Goal: Find contact information: Find contact information

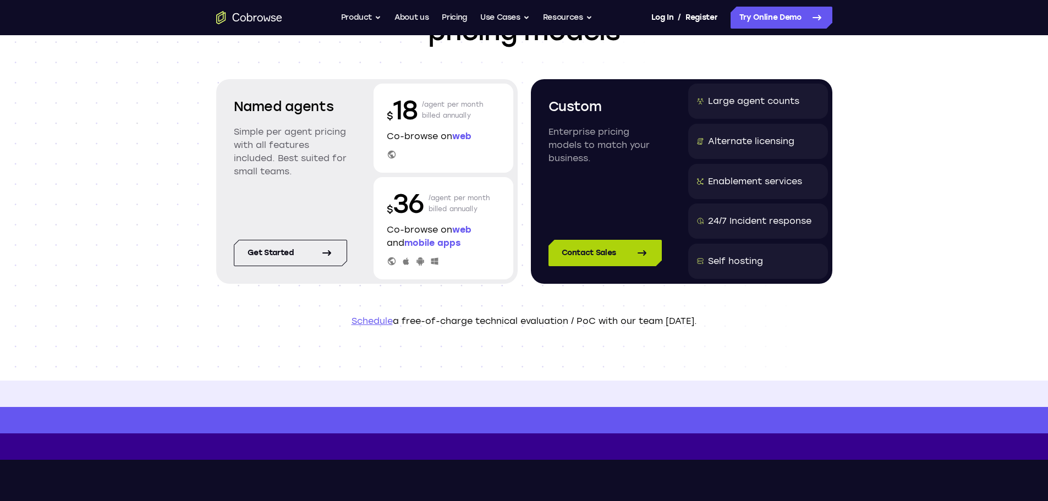
click at [608, 263] on link "Contact Sales" at bounding box center [605, 253] width 113 height 26
click at [923, 185] on div "Scalable and customized pricing models Named agents Simple per agent pricing wi…" at bounding box center [524, 153] width 1048 height 456
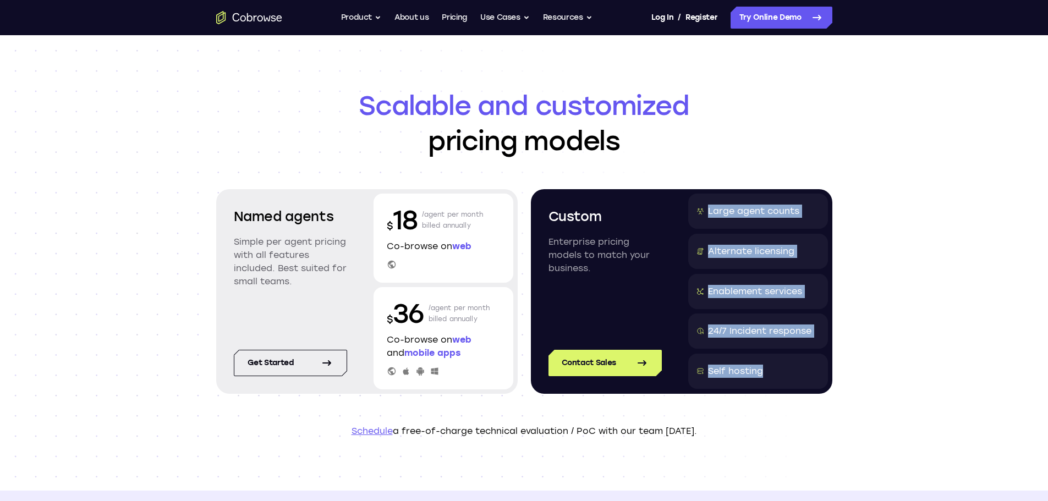
drag, startPoint x: 707, startPoint y: 210, endPoint x: 786, endPoint y: 373, distance: 181.4
type textarea "Large agent counts Alternate licensing Enablement services 24/7 Incident respon…"
click at [786, 373] on div "Large agent counts Alternate licensing Enablement services 24/7 Incident respon…" at bounding box center [759, 292] width 140 height 196
copy div "Large agent counts Alternate licensing Enablement services 24/7 Incident respon…"
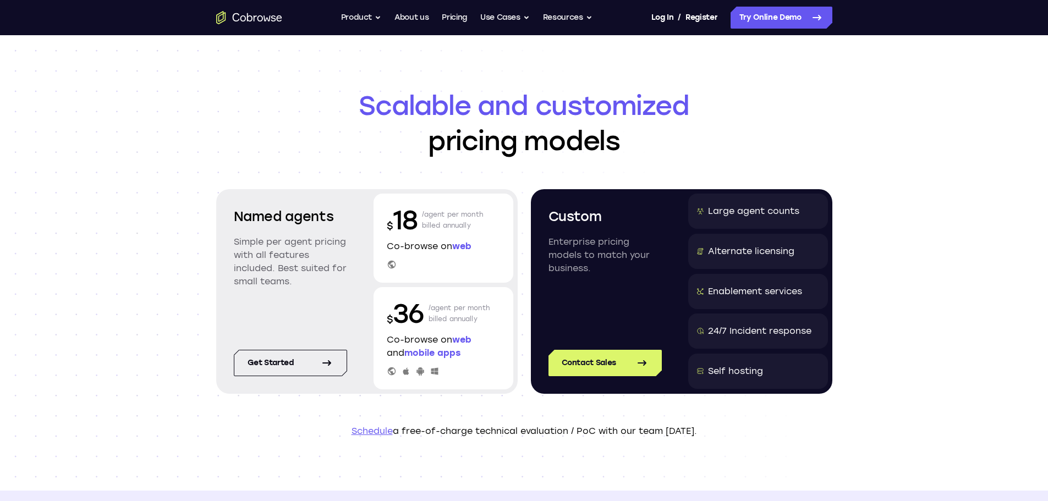
click at [626, 265] on p "Enterprise pricing models to match your business." at bounding box center [605, 256] width 113 height 40
click at [341, 359] on link "Get started" at bounding box center [290, 363] width 113 height 26
click at [963, 312] on div "Scalable and customized pricing models Named agents Simple per agent pricing wi…" at bounding box center [524, 263] width 1048 height 456
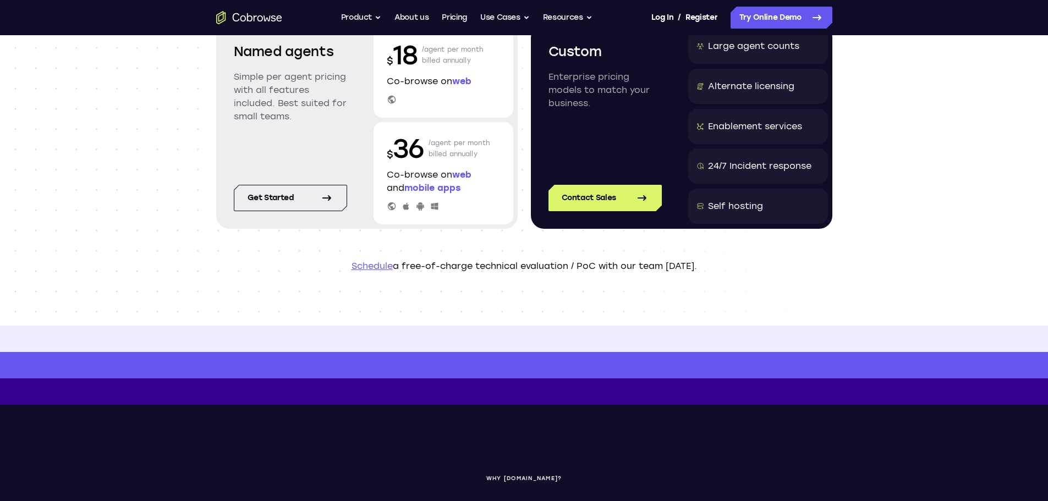
scroll to position [55, 0]
